Goal: Entertainment & Leisure: Consume media (video, audio)

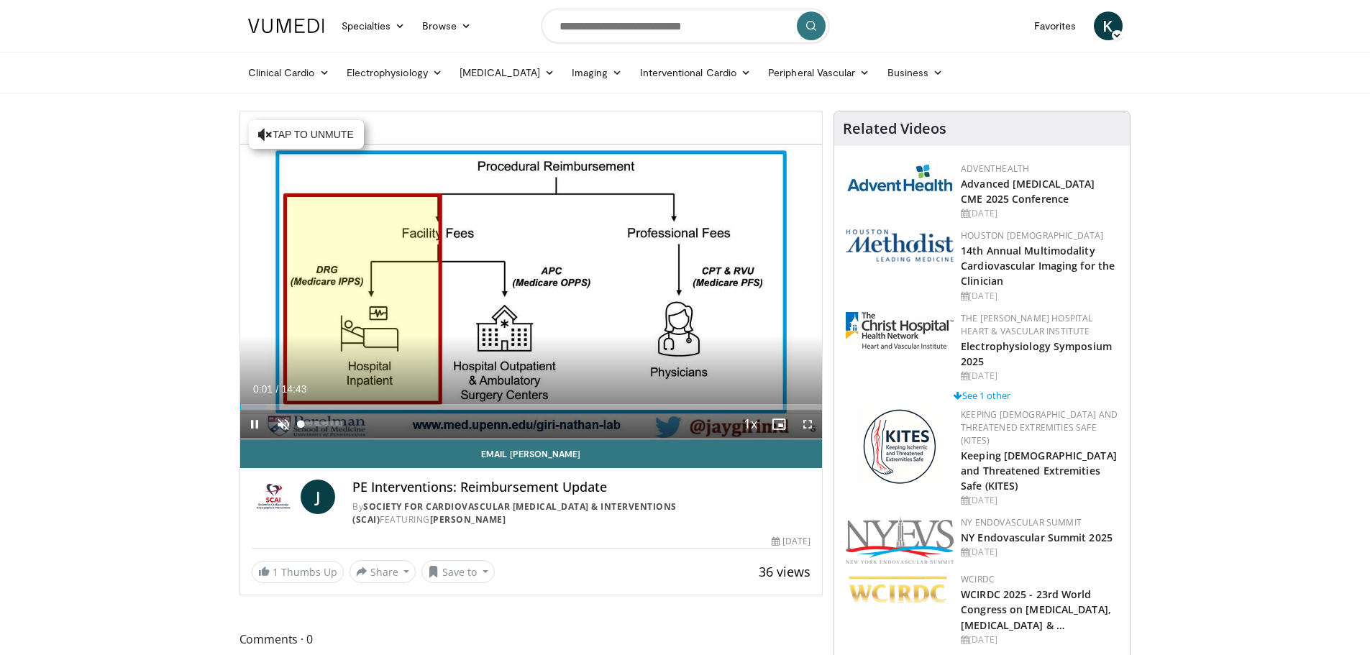
click at [282, 427] on span "Video Player" at bounding box center [283, 424] width 29 height 29
click at [252, 427] on span "Video Player" at bounding box center [254, 424] width 29 height 29
click at [252, 422] on span "Video Player" at bounding box center [254, 424] width 29 height 29
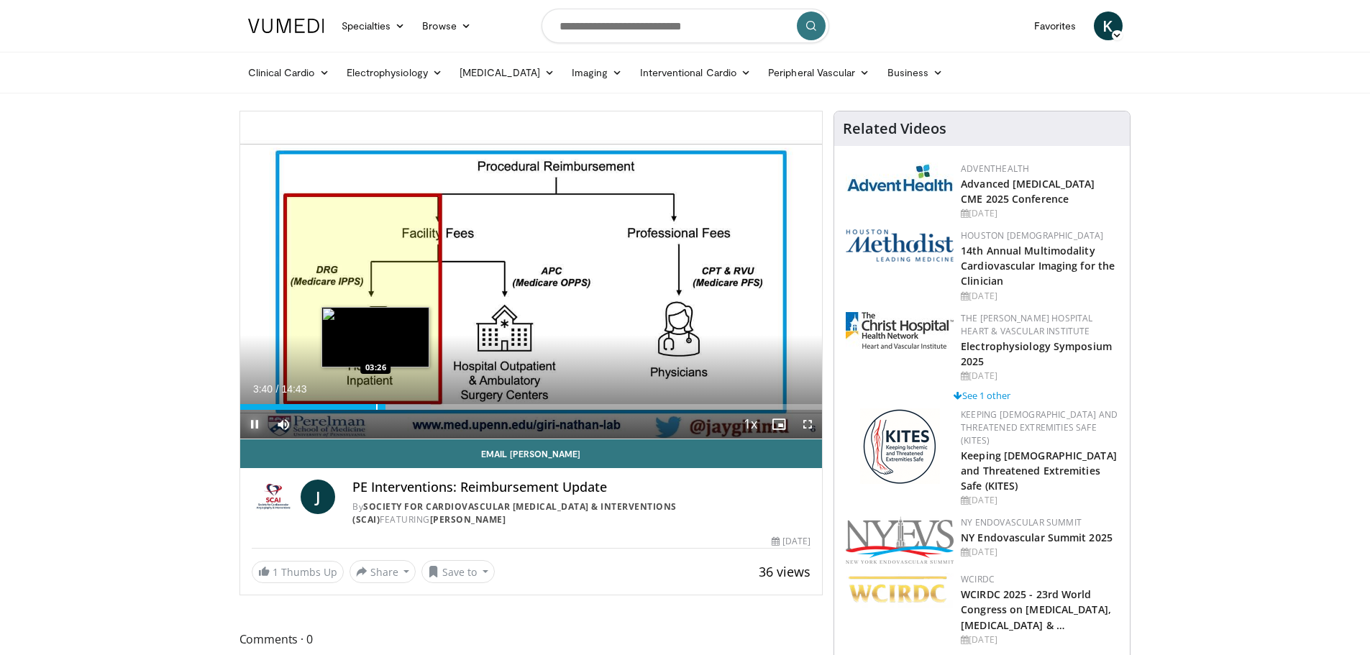
click at [376, 406] on div "Progress Bar" at bounding box center [376, 407] width 1 height 6
click at [259, 429] on span "Video Player" at bounding box center [254, 424] width 29 height 29
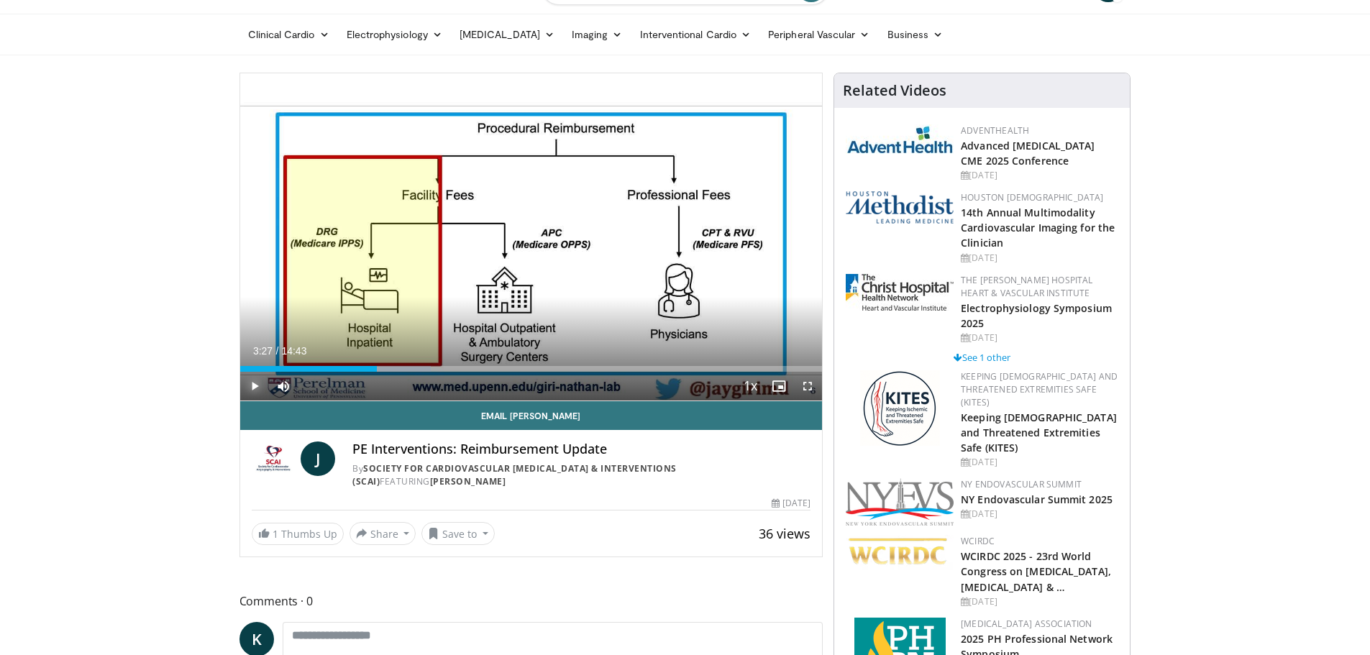
scroll to position [72, 0]
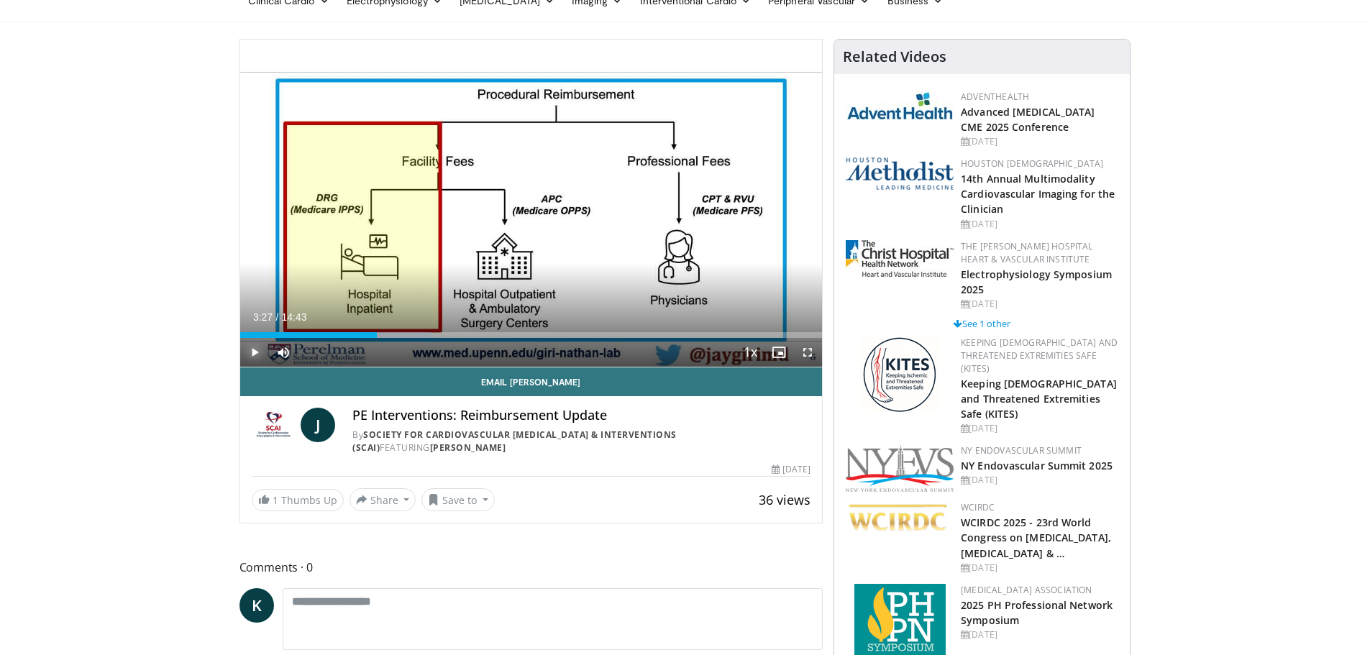
click at [253, 350] on span "Video Player" at bounding box center [254, 352] width 29 height 29
